Goal: Task Accomplishment & Management: Manage account settings

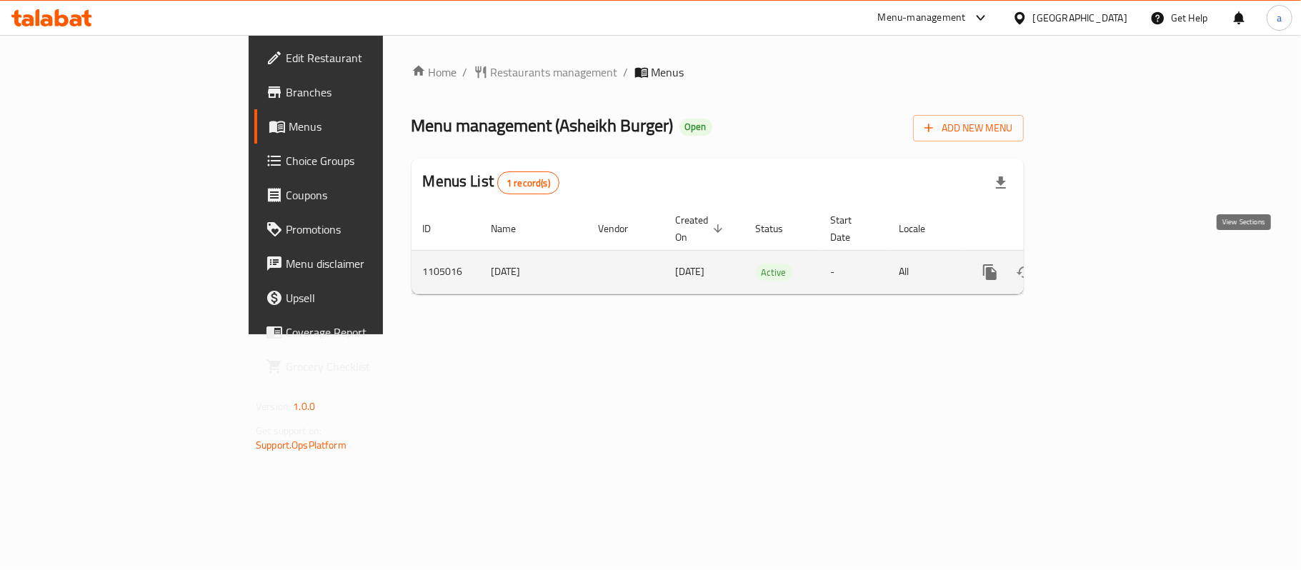
click at [1102, 264] on icon "enhanced table" at bounding box center [1093, 272] width 17 height 17
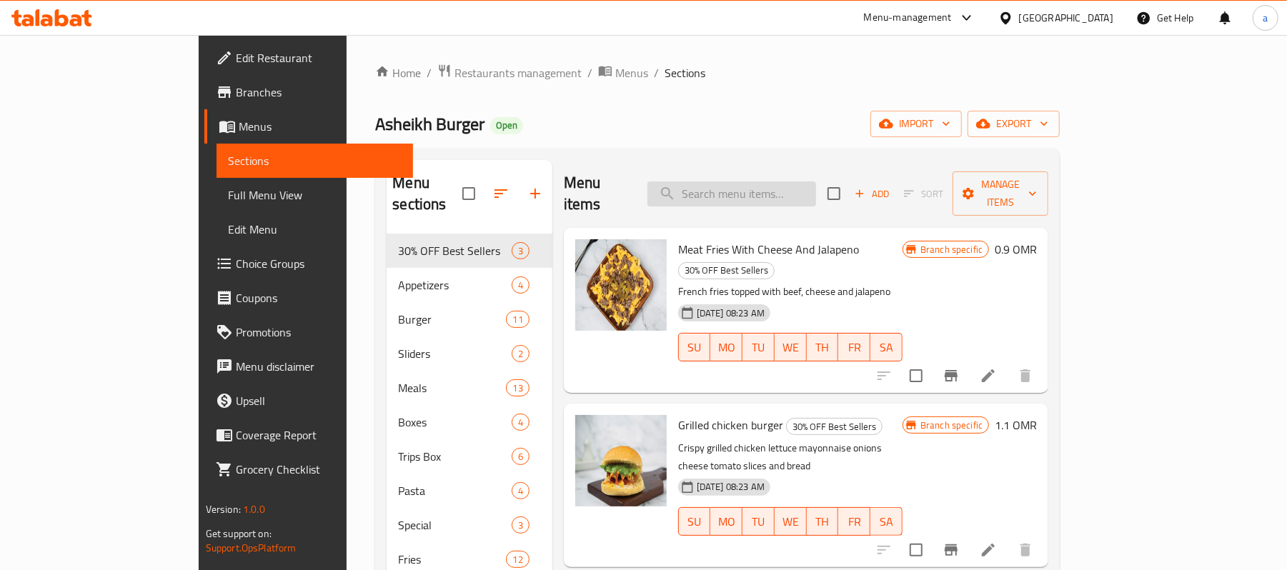
click at [792, 194] on input "search" at bounding box center [731, 193] width 169 height 25
paste input "Pasta Mix Sauce With Chicken"
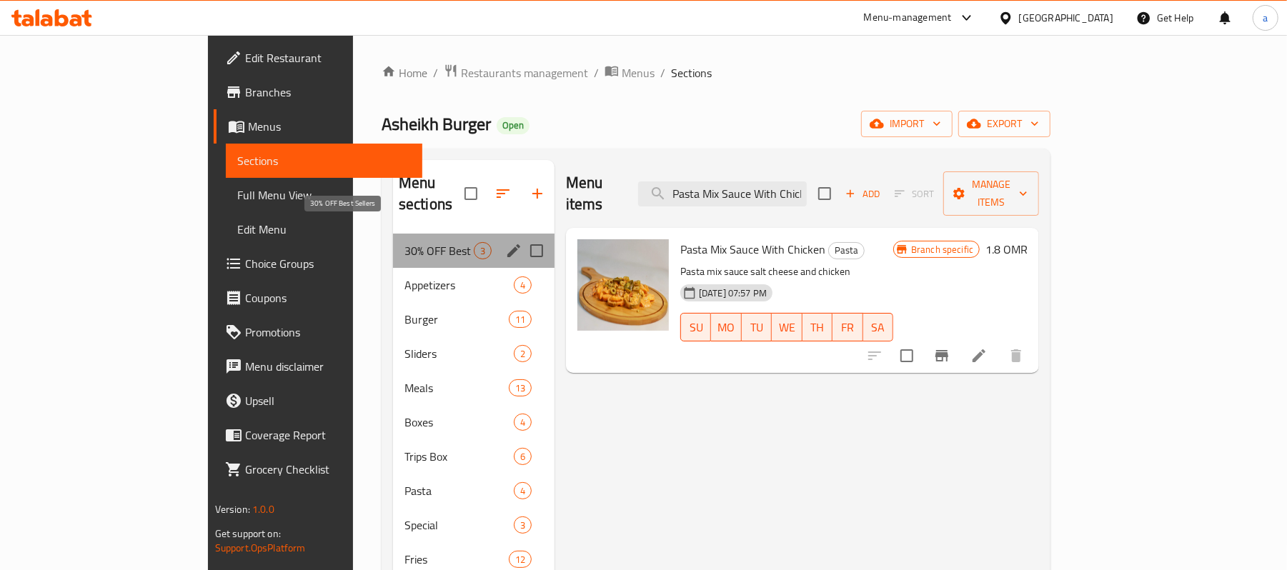
click at [404, 242] on span "30% OFF Best Sellers" at bounding box center [438, 250] width 69 height 17
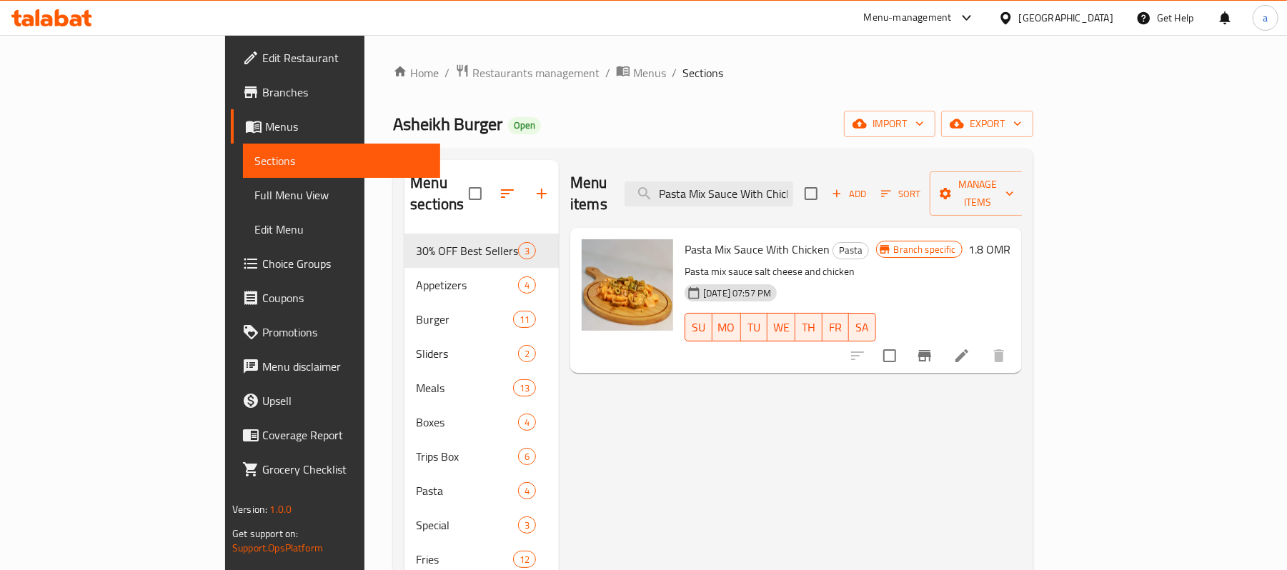
drag, startPoint x: 872, startPoint y: 181, endPoint x: 710, endPoint y: 184, distance: 161.5
click at [710, 184] on div "Menu items Pasta Mix Sauce With Chicken Add Sort Manage items" at bounding box center [796, 194] width 452 height 68
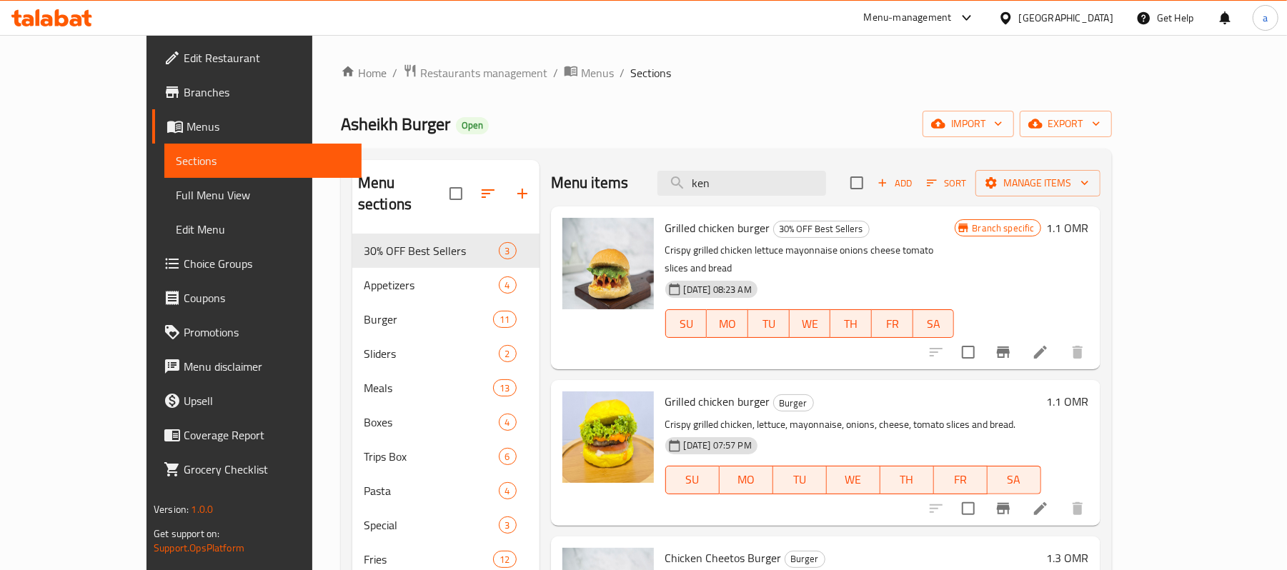
drag, startPoint x: 656, startPoint y: 187, endPoint x: 636, endPoint y: 189, distance: 20.1
click at [636, 189] on div "Menu items ken Add Sort Manage items" at bounding box center [825, 183] width 549 height 46
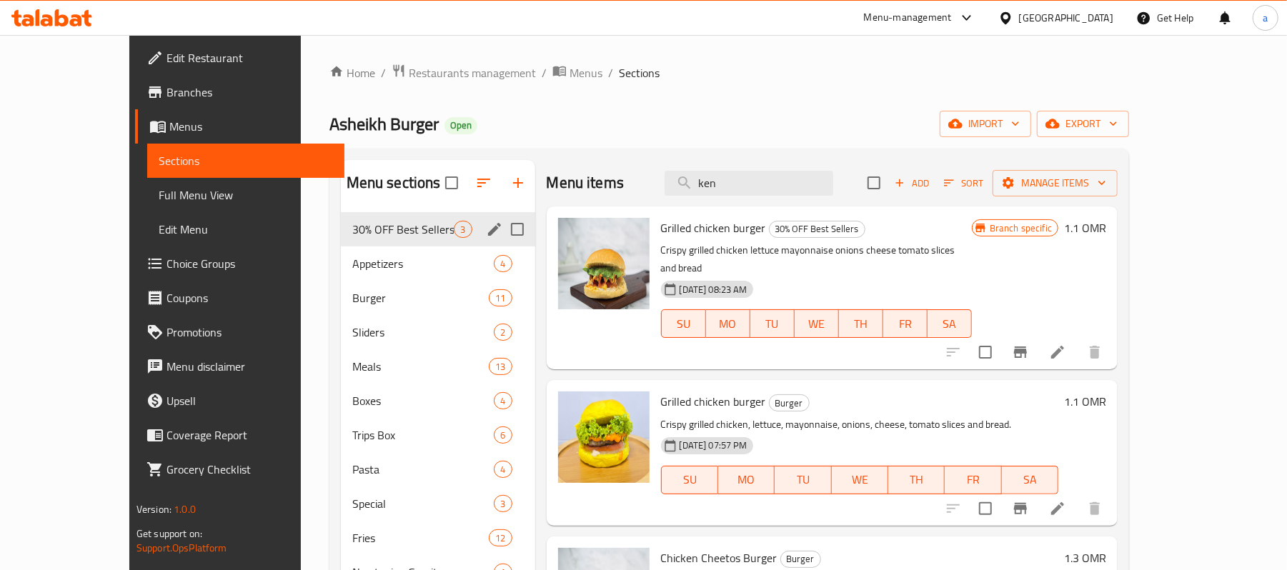
type input "ken"
click at [352, 227] on span "30% OFF Best Sellers" at bounding box center [403, 229] width 102 height 17
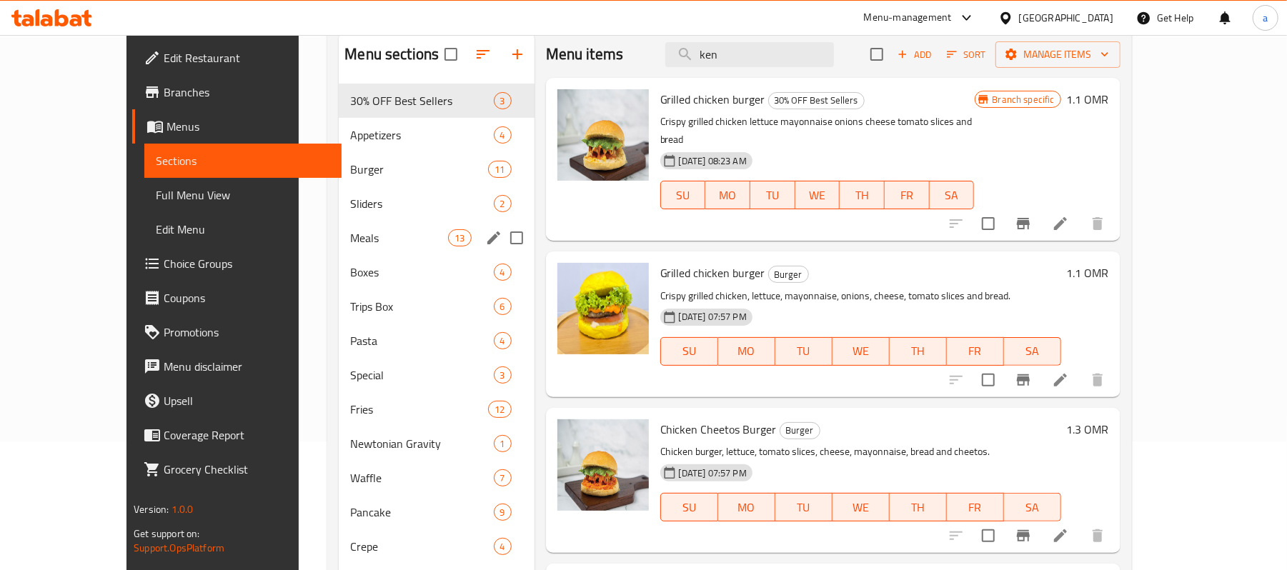
scroll to position [95, 0]
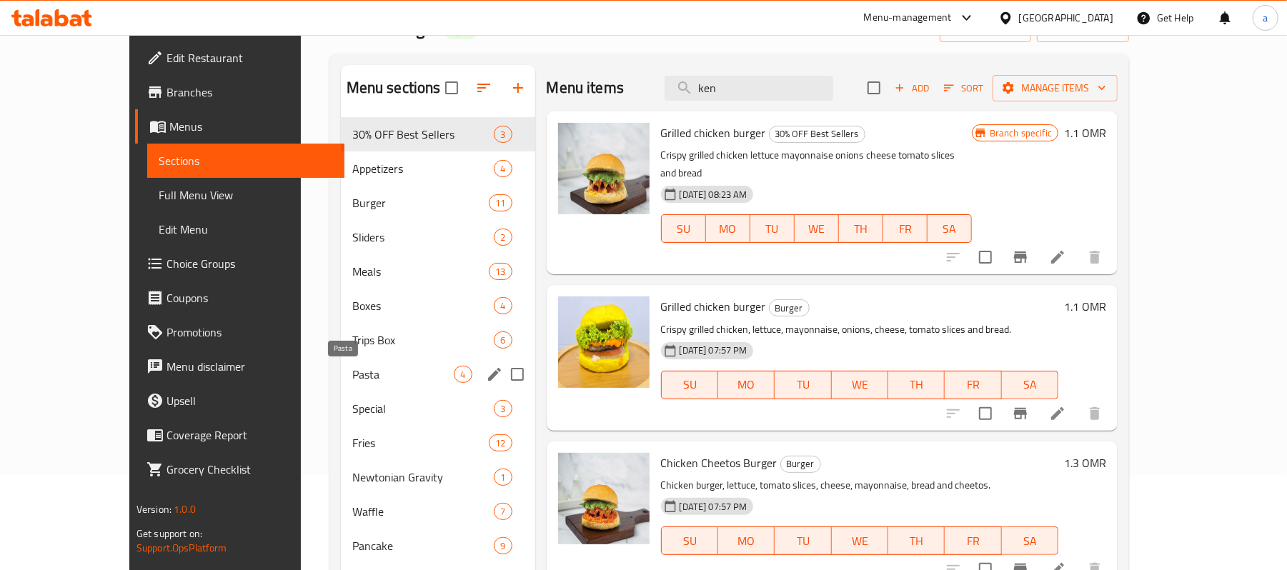
click at [352, 374] on span "Pasta" at bounding box center [403, 374] width 102 height 17
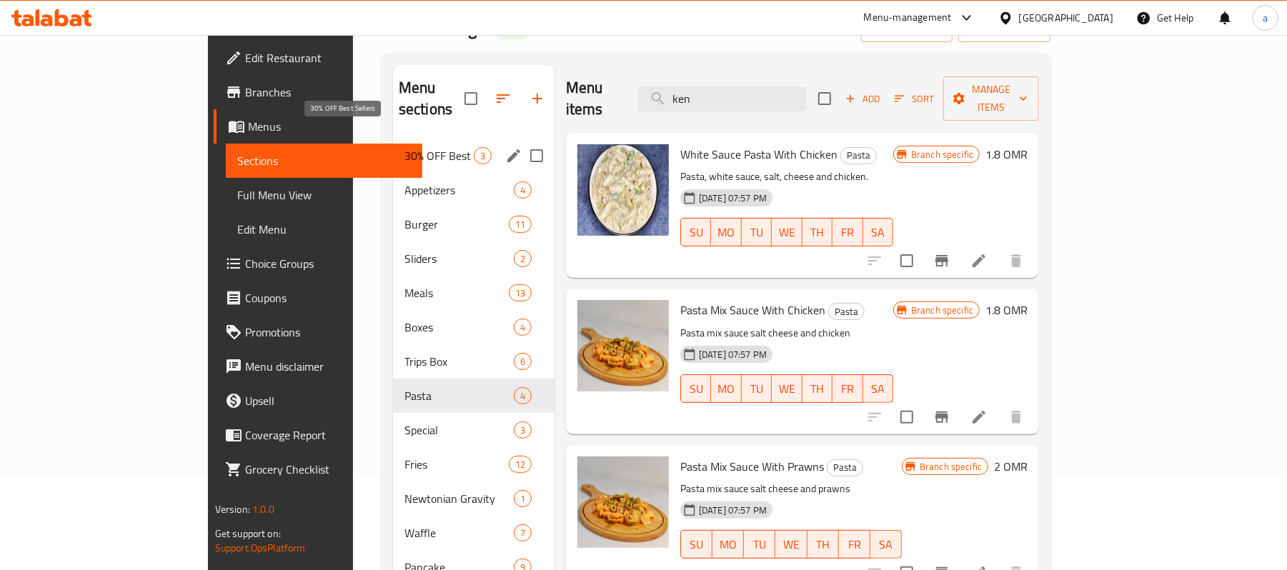
click at [404, 147] on span "30% OFF Best Sellers" at bounding box center [438, 155] width 69 height 17
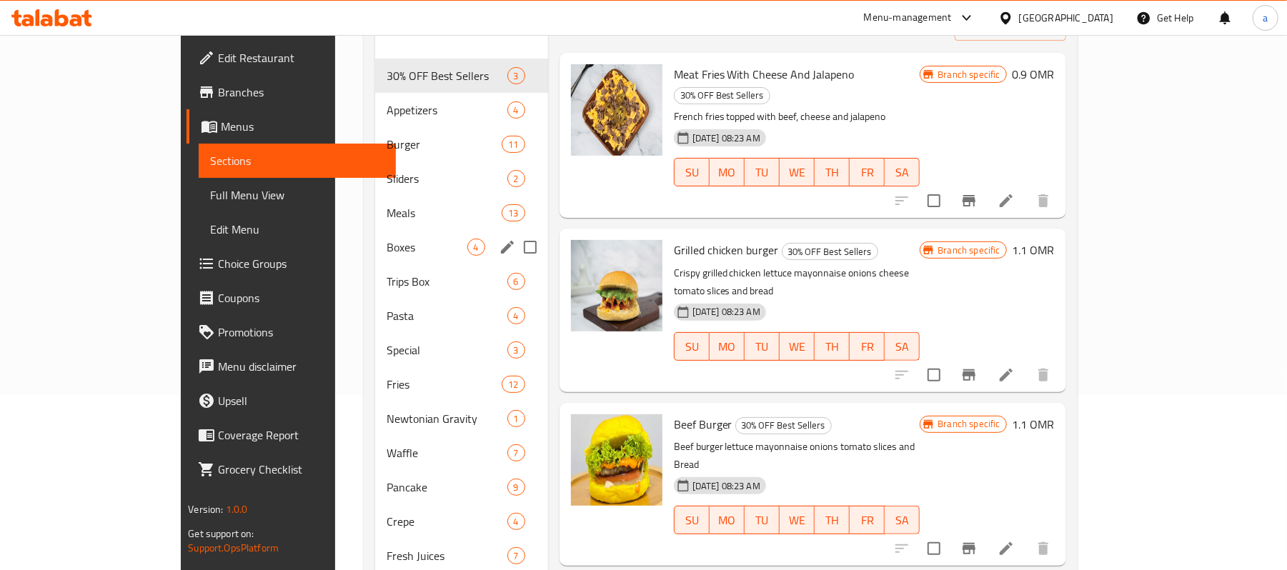
scroll to position [141, 0]
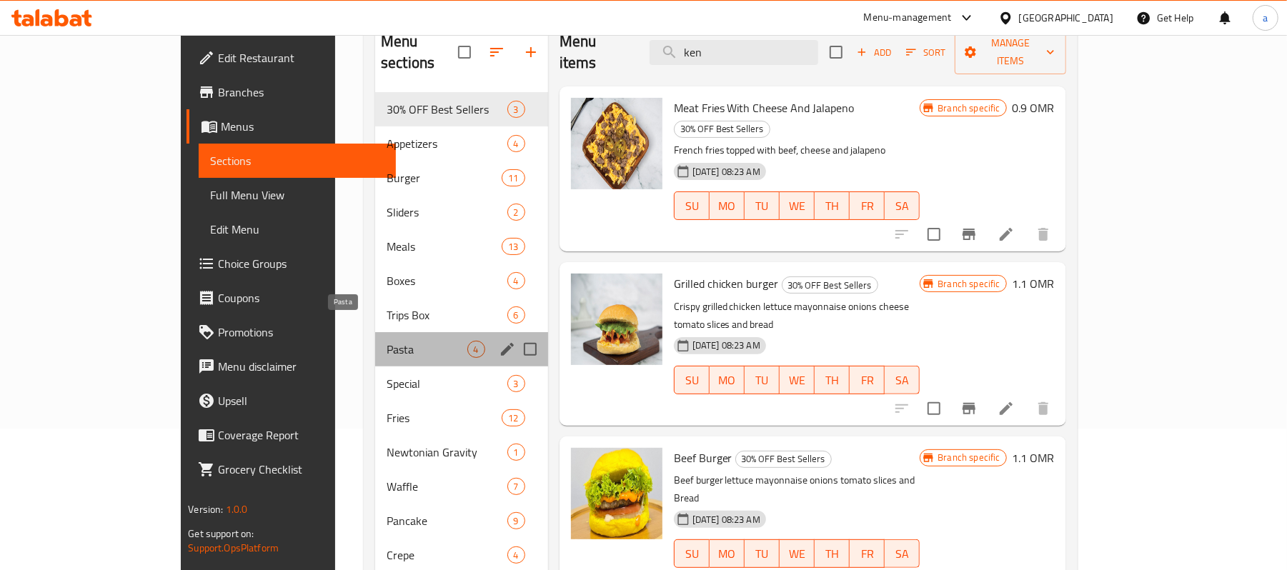
click at [387, 341] on span "Pasta" at bounding box center [427, 349] width 81 height 17
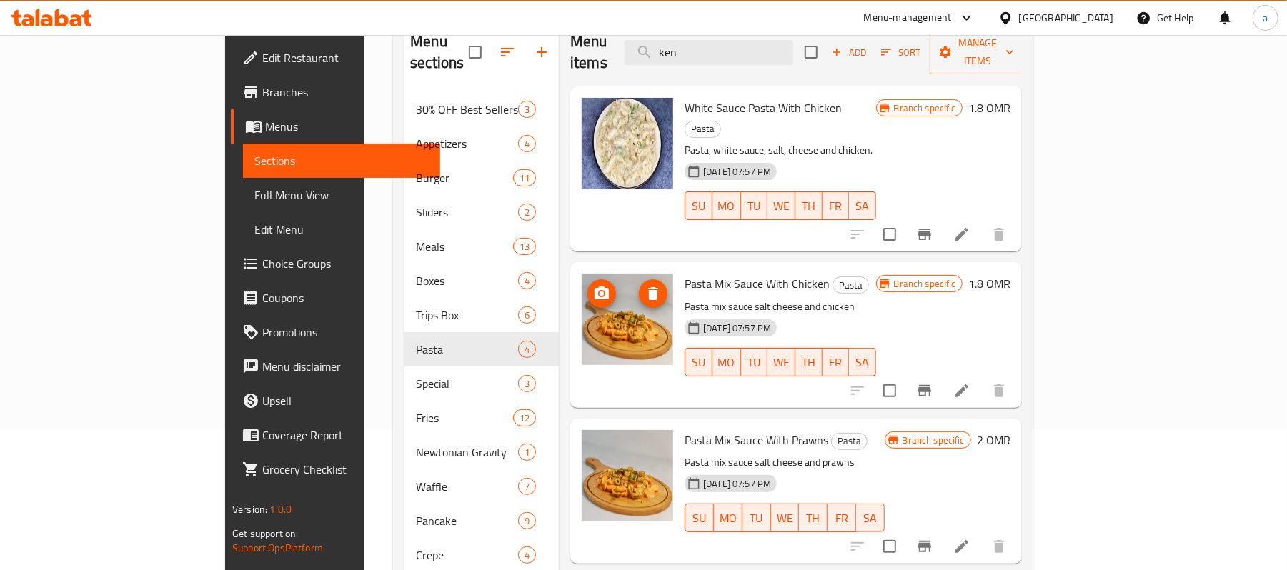
click at [582, 278] on img at bounding box center [627, 319] width 91 height 91
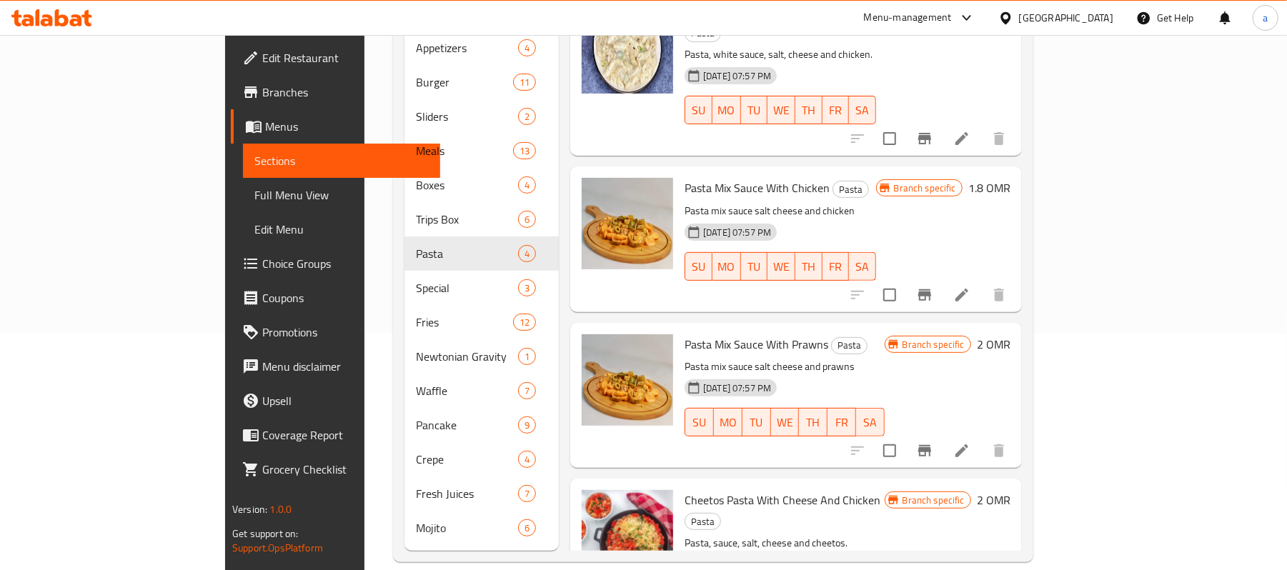
click at [262, 63] on span "Edit Restaurant" at bounding box center [345, 57] width 166 height 17
